Goal: Transaction & Acquisition: Book appointment/travel/reservation

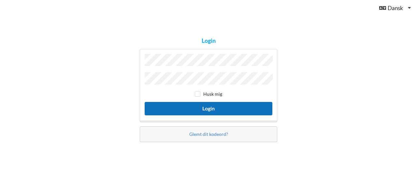
click at [209, 106] on button "Login" at bounding box center [209, 108] width 128 height 13
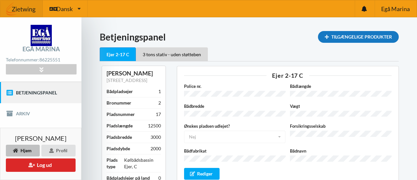
click at [367, 36] on div "Tilgængelige Produkter" at bounding box center [358, 37] width 81 height 12
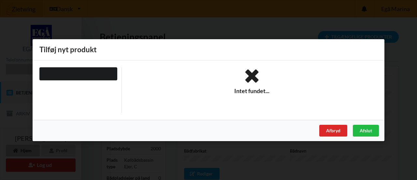
click at [127, 50] on div "Tilføj nyt produkt" at bounding box center [209, 49] width 352 height 21
click at [67, 94] on div at bounding box center [78, 90] width 87 height 46
click at [366, 130] on div "Afslut" at bounding box center [366, 130] width 26 height 12
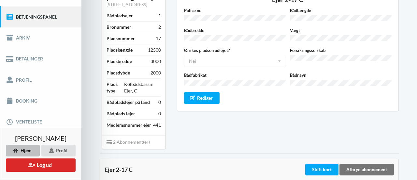
scroll to position [78, 0]
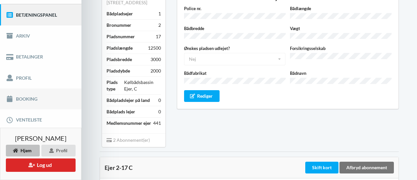
click at [24, 98] on link "Booking" at bounding box center [41, 98] width 82 height 21
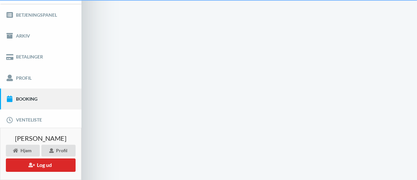
scroll to position [28, 0]
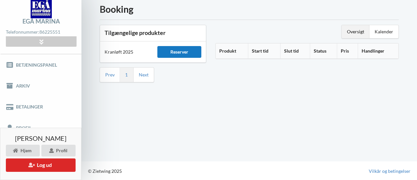
click at [179, 53] on div "Reserver" at bounding box center [179, 52] width 44 height 12
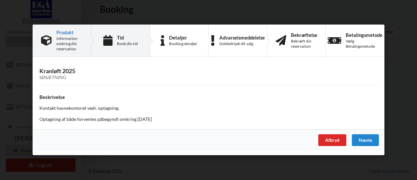
click at [111, 43] on icon at bounding box center [107, 40] width 9 height 11
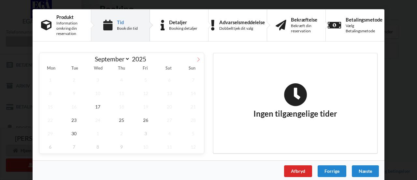
click at [197, 58] on icon at bounding box center [198, 59] width 5 height 5
select select "9"
click at [48, 93] on span "6" at bounding box center [50, 92] width 22 height 13
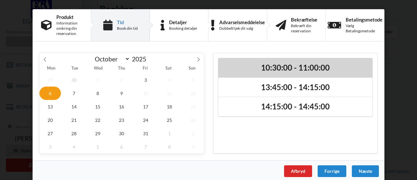
click at [267, 67] on h2 "10:30:00 - 11:00:00" at bounding box center [295, 68] width 145 height 10
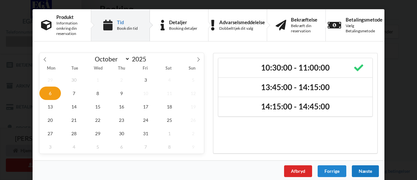
click at [367, 169] on div "Næste" at bounding box center [365, 171] width 27 height 12
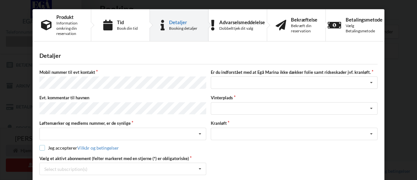
click at [41, 146] on input "checkbox" at bounding box center [42, 148] width 6 height 6
checkbox input "true"
click at [199, 130] on icon at bounding box center [200, 134] width 10 height 12
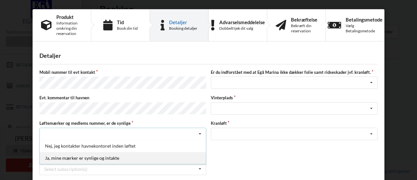
click at [97, 156] on div "Ja, mine mærker er synlige og intakte" at bounding box center [123, 158] width 166 height 12
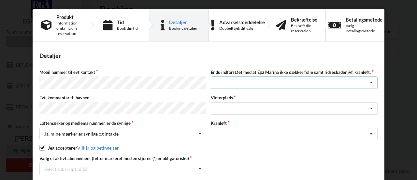
click at [371, 81] on icon at bounding box center [372, 83] width 10 height 12
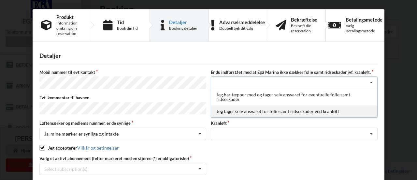
click at [357, 111] on div "Jeg tager selv ansvaret for folie samt ridseskader ved kranløft" at bounding box center [294, 111] width 166 height 12
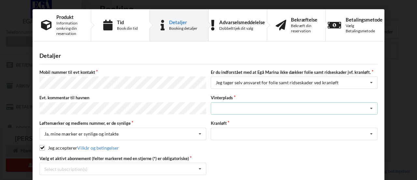
click at [370, 106] on icon at bounding box center [372, 108] width 10 height 12
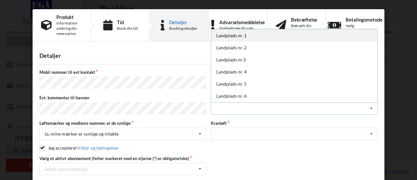
click at [235, 32] on div "Landplads nr. 1" at bounding box center [294, 35] width 166 height 12
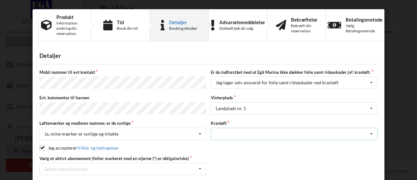
click at [370, 128] on icon at bounding box center [372, 134] width 10 height 12
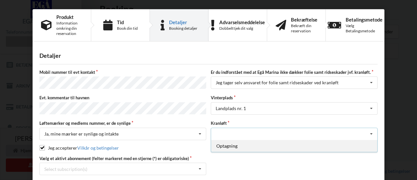
click at [315, 147] on div "Optagning" at bounding box center [294, 146] width 166 height 12
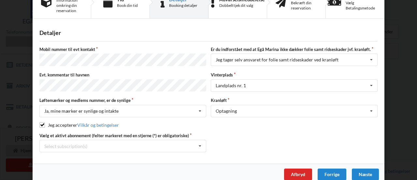
scroll to position [29, 0]
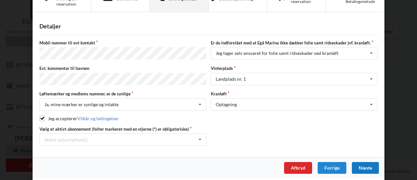
click at [363, 165] on div "Næste" at bounding box center [365, 168] width 27 height 12
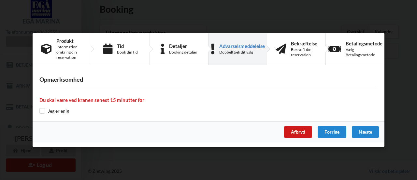
click at [302, 131] on div "Afbryd" at bounding box center [298, 132] width 28 height 12
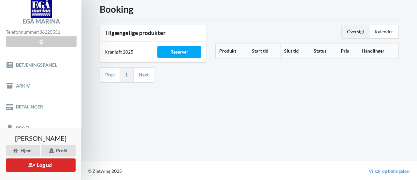
click at [302, 131] on div "Booking Tilgængelige produkter Kranløft 2025 Reserver Prev 1 Next Oversigt Kale…" at bounding box center [250, 75] width 336 height 171
click at [354, 32] on div "Oversigt" at bounding box center [356, 31] width 28 height 13
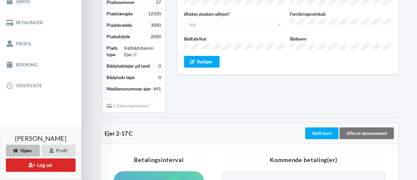
scroll to position [112, 0]
click at [16, 76] on link "Venteliste" at bounding box center [41, 85] width 82 height 21
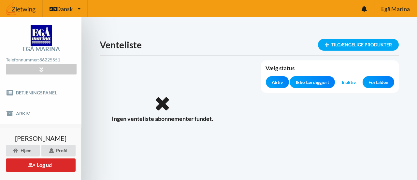
scroll to position [28, 0]
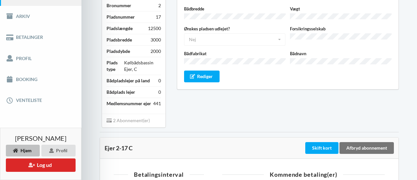
scroll to position [98, 0]
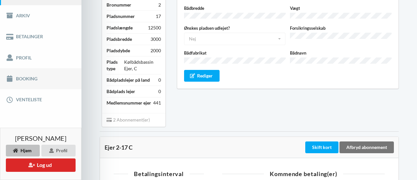
click at [37, 76] on link "Booking" at bounding box center [41, 78] width 82 height 21
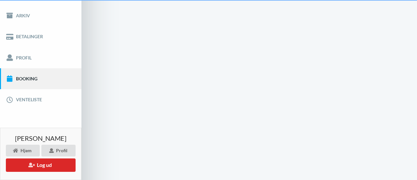
scroll to position [28, 0]
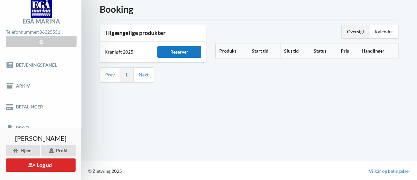
click at [177, 51] on div "Reserver" at bounding box center [179, 52] width 44 height 12
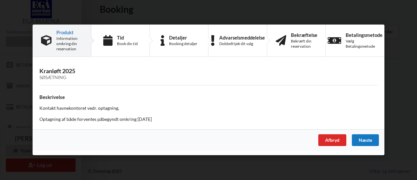
click at [364, 140] on div "Næste" at bounding box center [365, 140] width 27 height 12
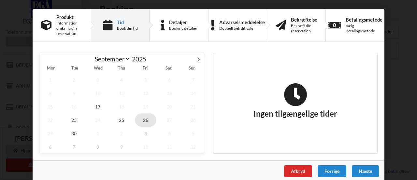
click at [142, 118] on span "26" at bounding box center [146, 119] width 22 height 13
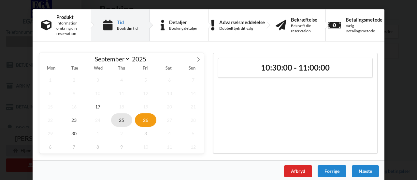
click at [120, 120] on span "25" at bounding box center [122, 119] width 22 height 13
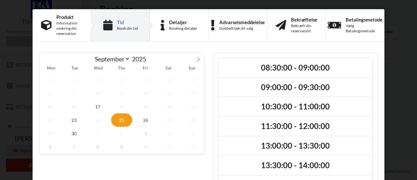
click at [120, 120] on span "25" at bounding box center [122, 119] width 22 height 13
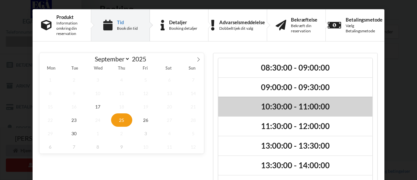
click at [266, 106] on h2 "10:30:00 - 11:00:00" at bounding box center [295, 106] width 145 height 10
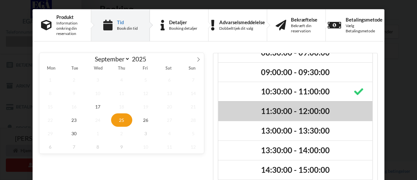
scroll to position [36, 0]
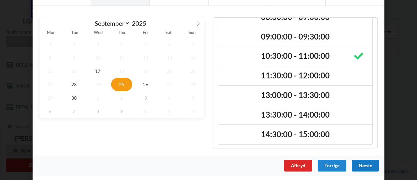
click at [364, 164] on div "Næste" at bounding box center [365, 165] width 27 height 12
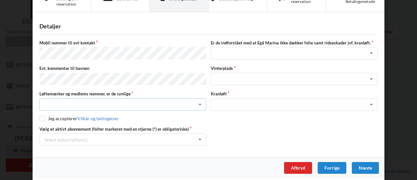
click at [98, 101] on div "Nej, jeg kontakter havnekontoret inden løftet Ja, mine mærker er synlige og int…" at bounding box center [122, 104] width 167 height 12
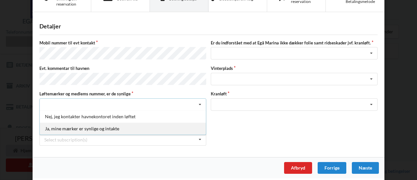
click at [85, 124] on div "Ja, mine mærker er synlige og intakte" at bounding box center [123, 128] width 166 height 12
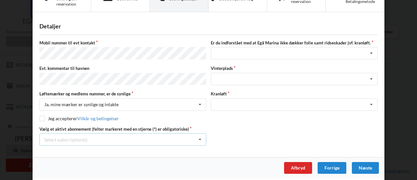
click at [198, 137] on icon at bounding box center [200, 139] width 10 height 12
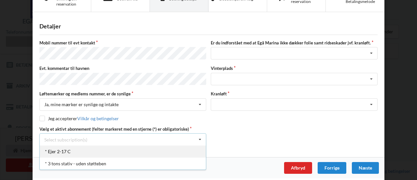
click at [88, 150] on div "* Ejer 2-17 C" at bounding box center [123, 151] width 166 height 12
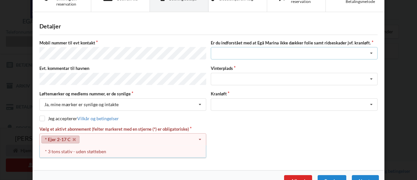
click at [369, 52] on icon at bounding box center [372, 53] width 10 height 12
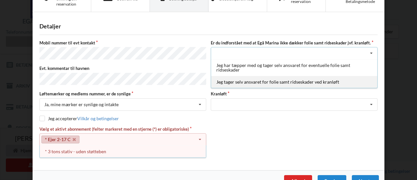
click at [330, 83] on div "Jeg tager selv ansvaret for folie samt ridseskader ved kranløft" at bounding box center [294, 82] width 166 height 12
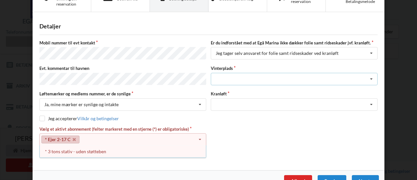
click at [369, 77] on icon at bounding box center [372, 79] width 10 height 12
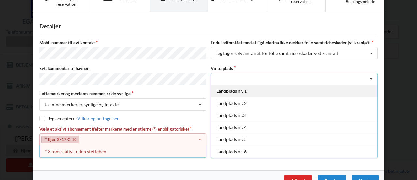
click at [233, 87] on div "Landplads nr. 1" at bounding box center [294, 91] width 166 height 12
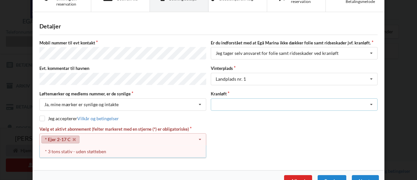
click at [369, 101] on icon at bounding box center [372, 104] width 10 height 12
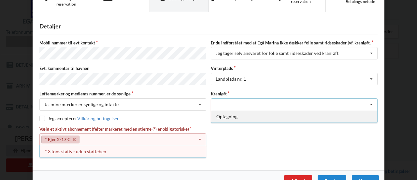
click at [295, 116] on div "Optagning" at bounding box center [294, 116] width 166 height 12
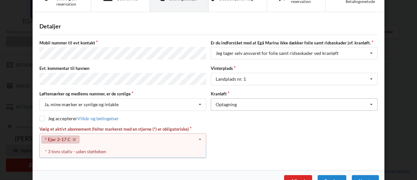
scroll to position [42, 0]
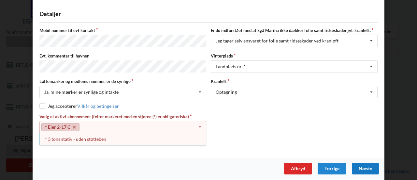
click at [360, 165] on div "Næste" at bounding box center [365, 168] width 27 height 12
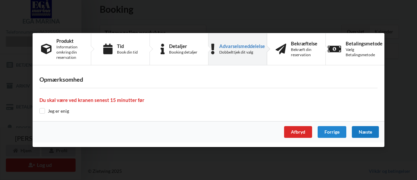
click at [363, 131] on div "Næste" at bounding box center [365, 132] width 27 height 12
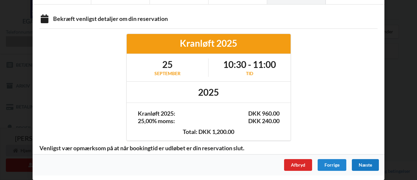
scroll to position [31, 0]
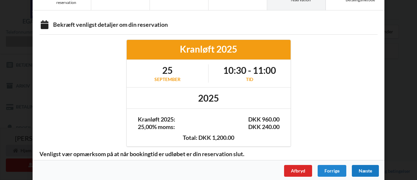
click at [367, 168] on div "Næste" at bounding box center [365, 171] width 27 height 12
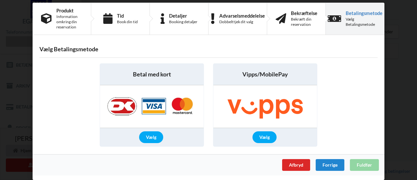
scroll to position [5, 0]
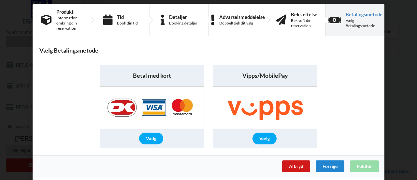
click at [293, 165] on div "Afbryd" at bounding box center [296, 166] width 28 height 12
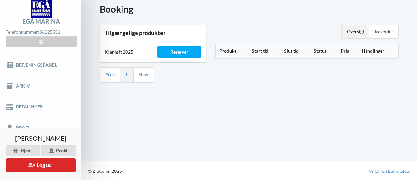
click at [293, 165] on div "© Zietwing 2025 Vilkår og betingelser" at bounding box center [250, 171] width 336 height 20
